Goal: Information Seeking & Learning: Find specific fact

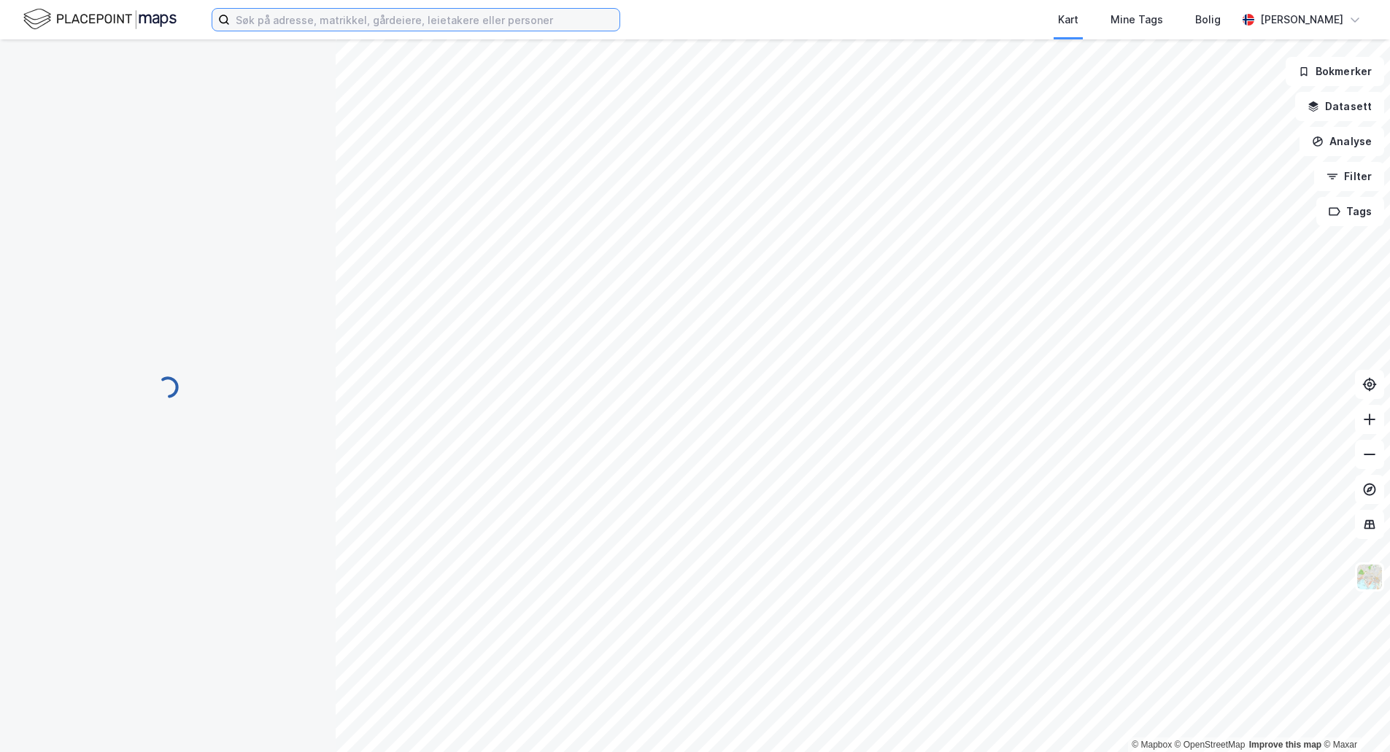
click at [346, 18] on input at bounding box center [425, 20] width 390 height 22
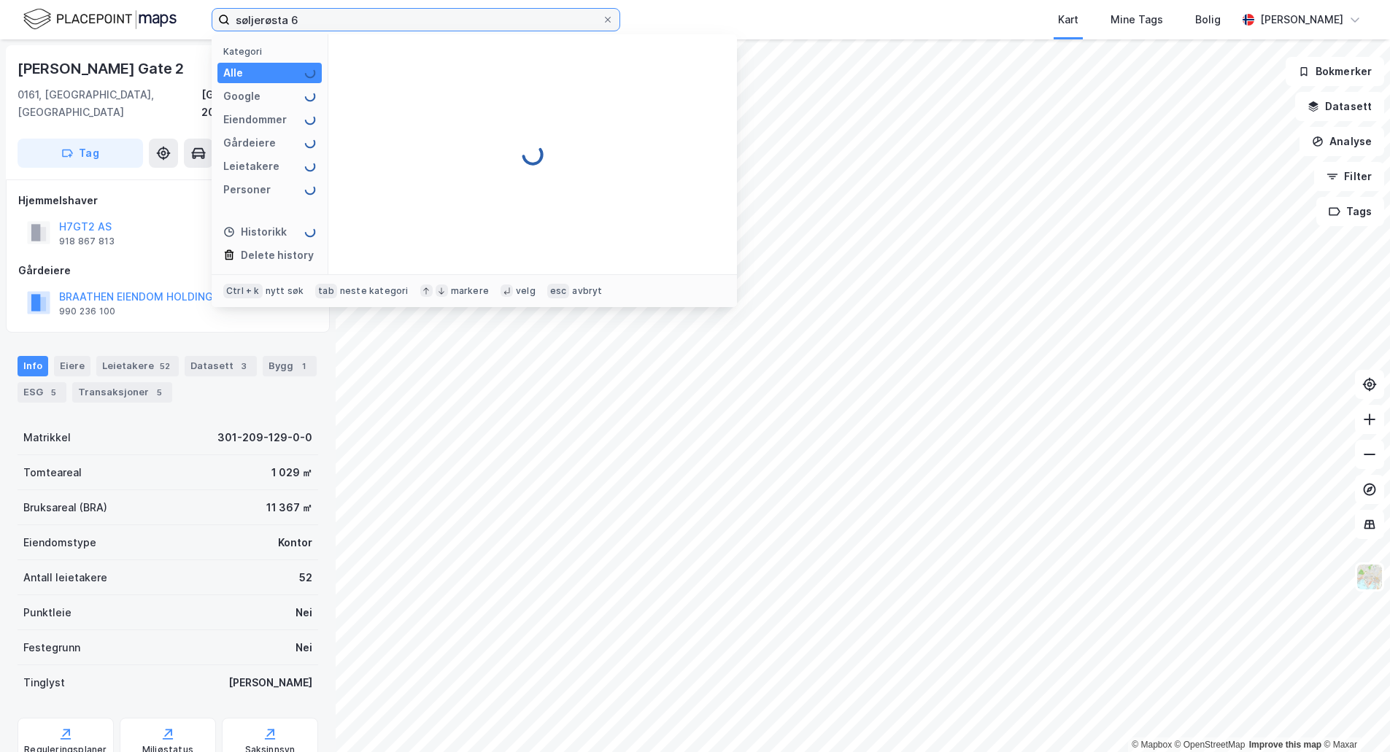
type input "søljerøsta 6"
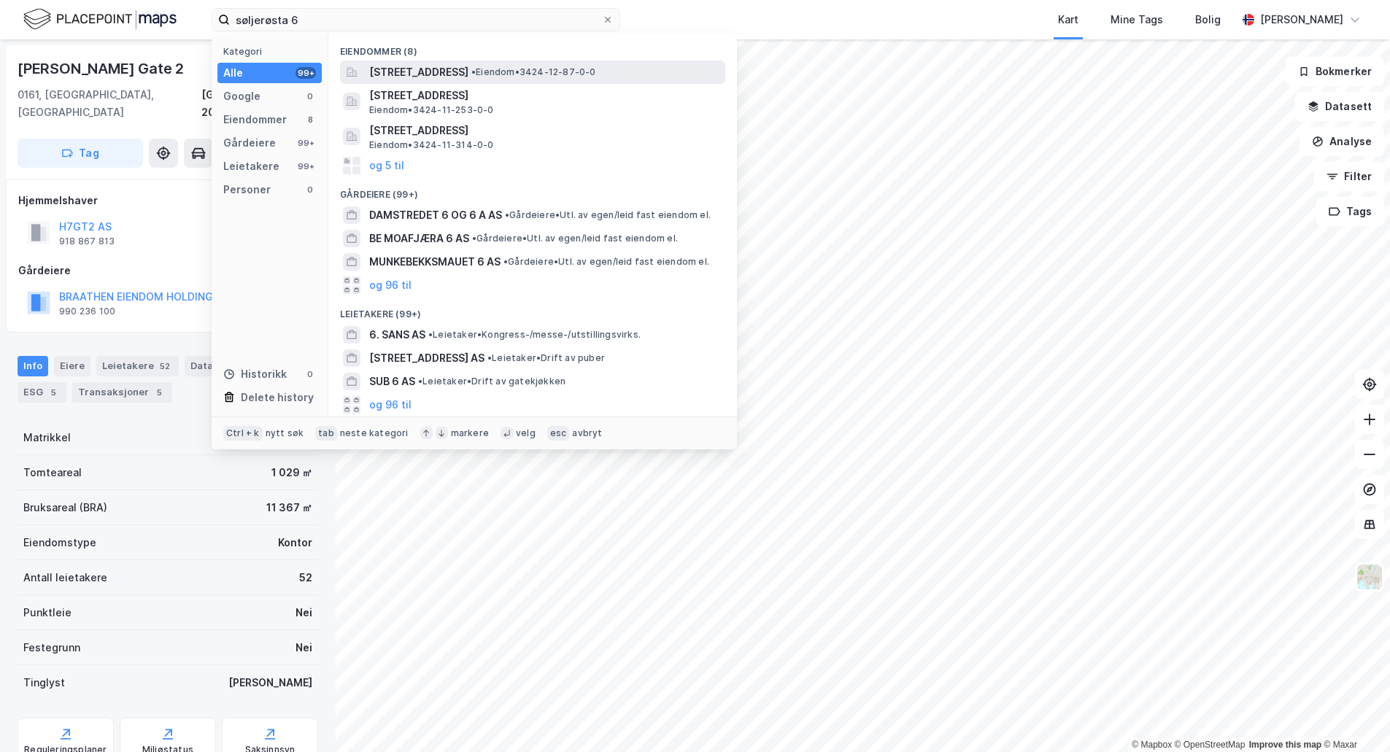
click at [415, 66] on span "[STREET_ADDRESS]" at bounding box center [418, 72] width 99 height 18
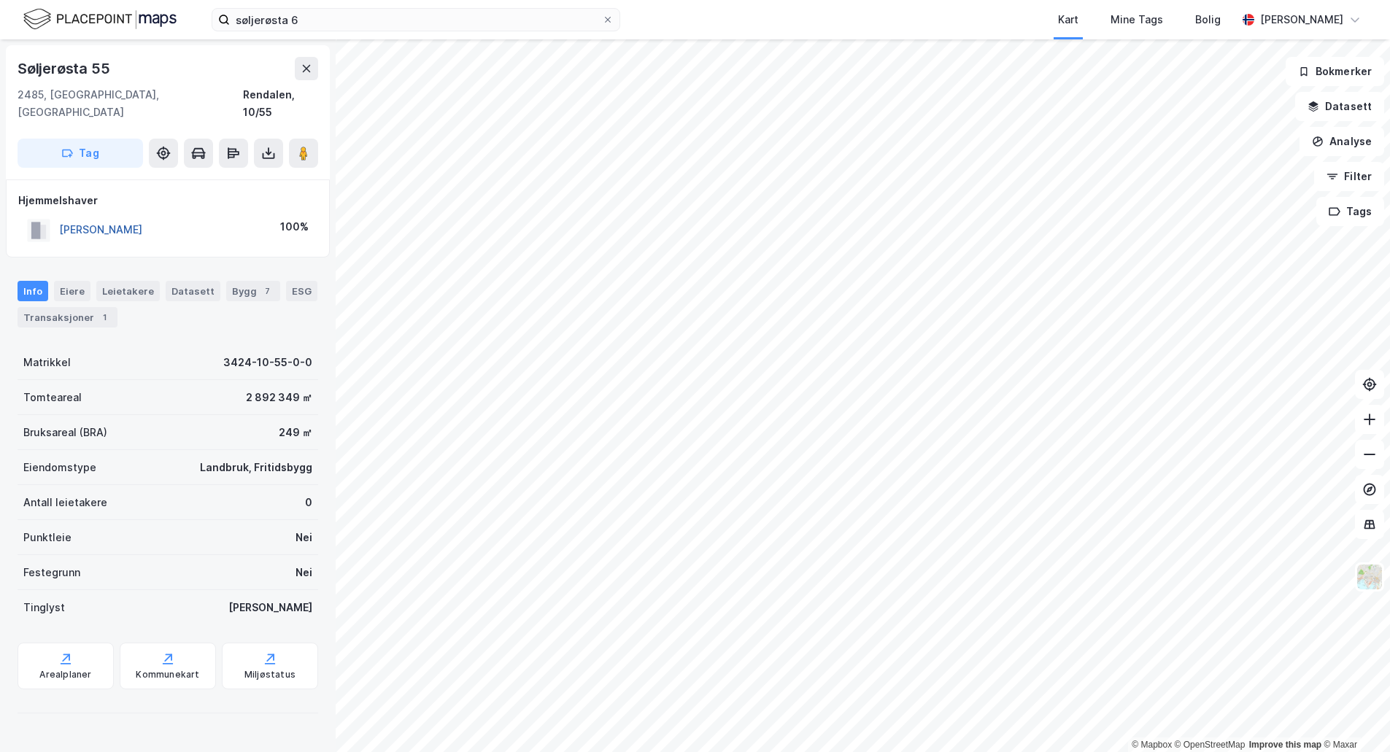
click at [0, 0] on button "[PERSON_NAME]" at bounding box center [0, 0] width 0 height 0
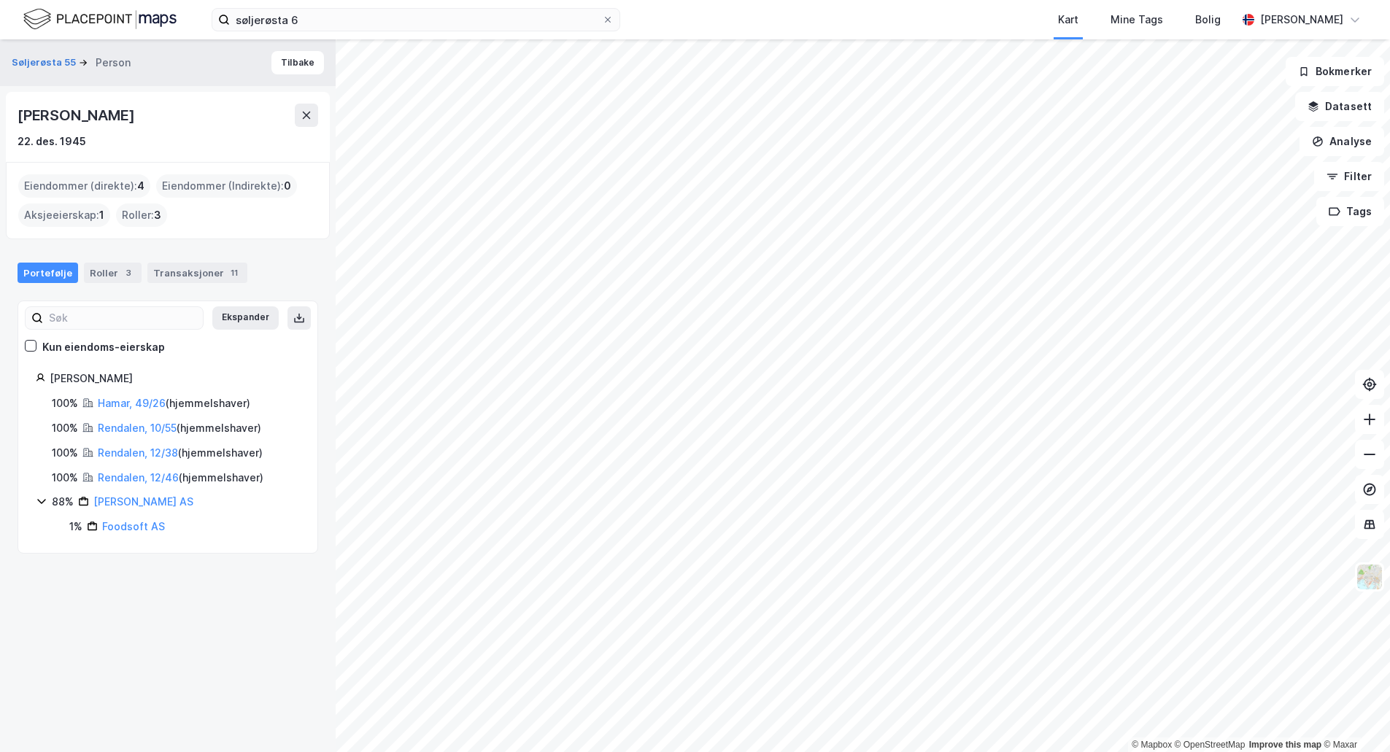
click at [1230, 739] on div "© Mapbox © OpenStreetMap Improve this map © Maxar" at bounding box center [695, 395] width 1390 height 713
